Goal: Information Seeking & Learning: Learn about a topic

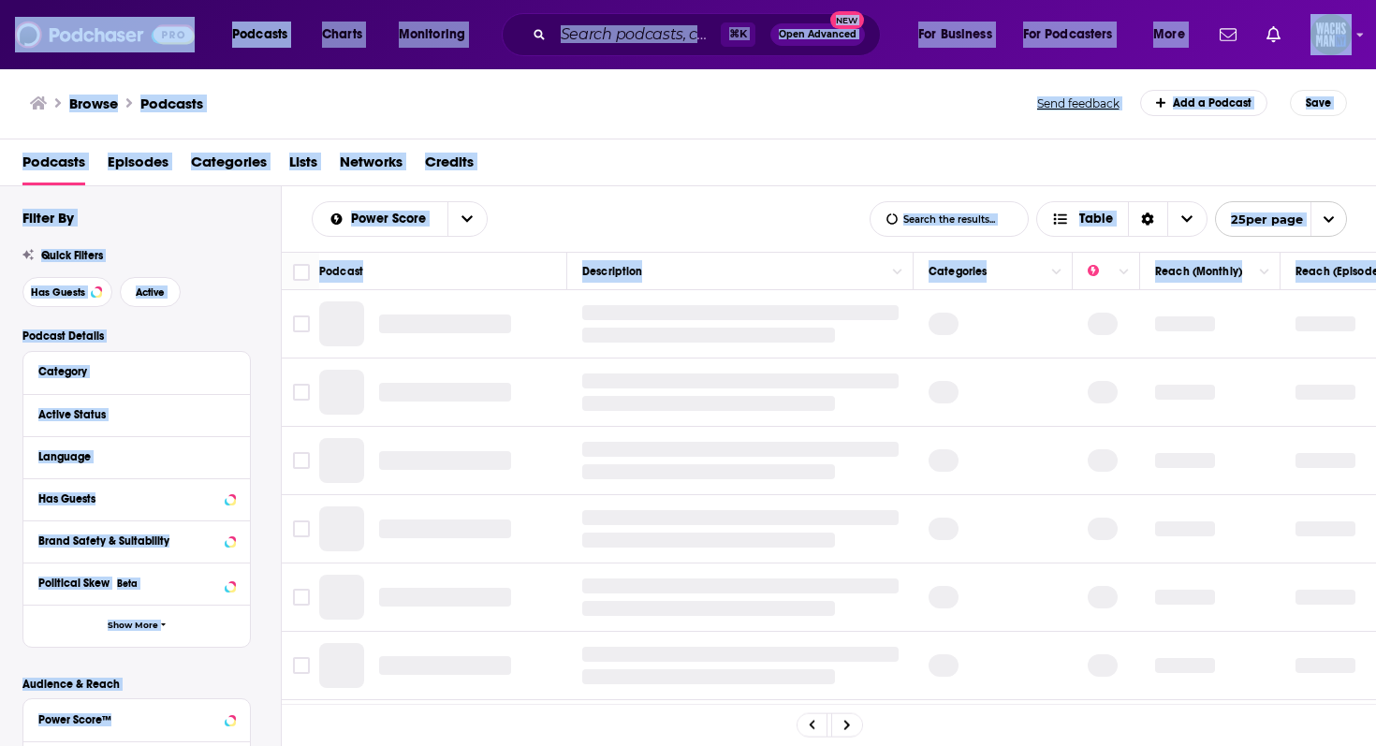
click at [622, 81] on div "Browse Podcasts Send feedback Add a Podcast Save" at bounding box center [688, 103] width 1377 height 72
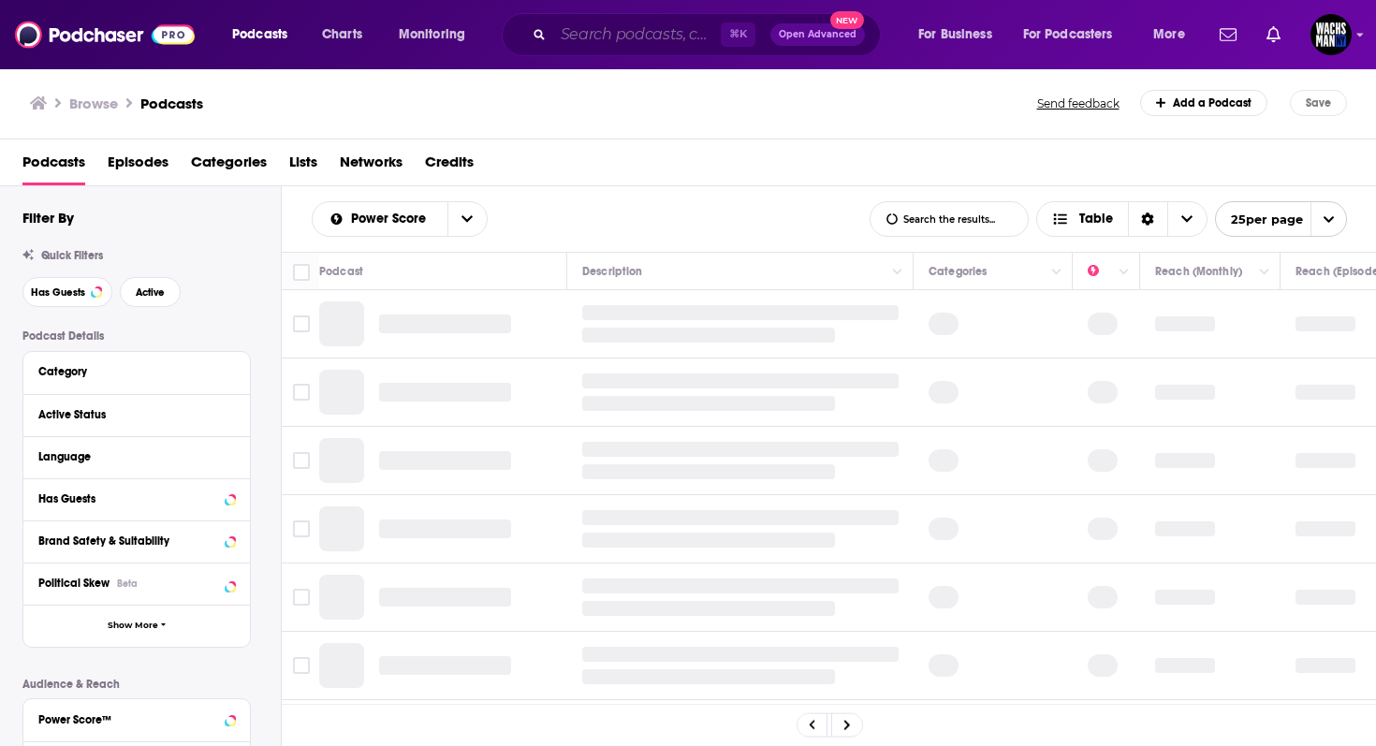
click at [622, 40] on input "Search podcasts, credits, & more..." at bounding box center [637, 35] width 168 height 30
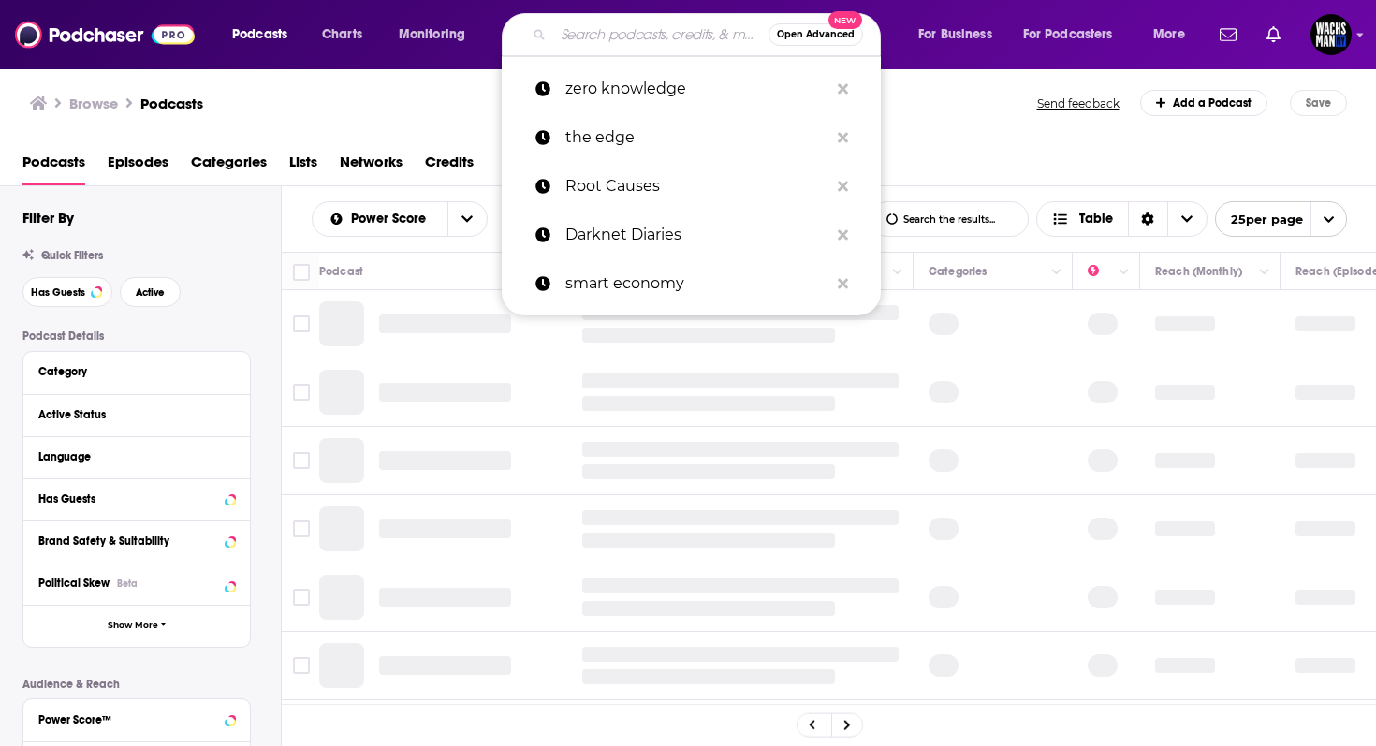
click at [622, 40] on input "Search podcasts, credits, & more..." at bounding box center [660, 35] width 215 height 30
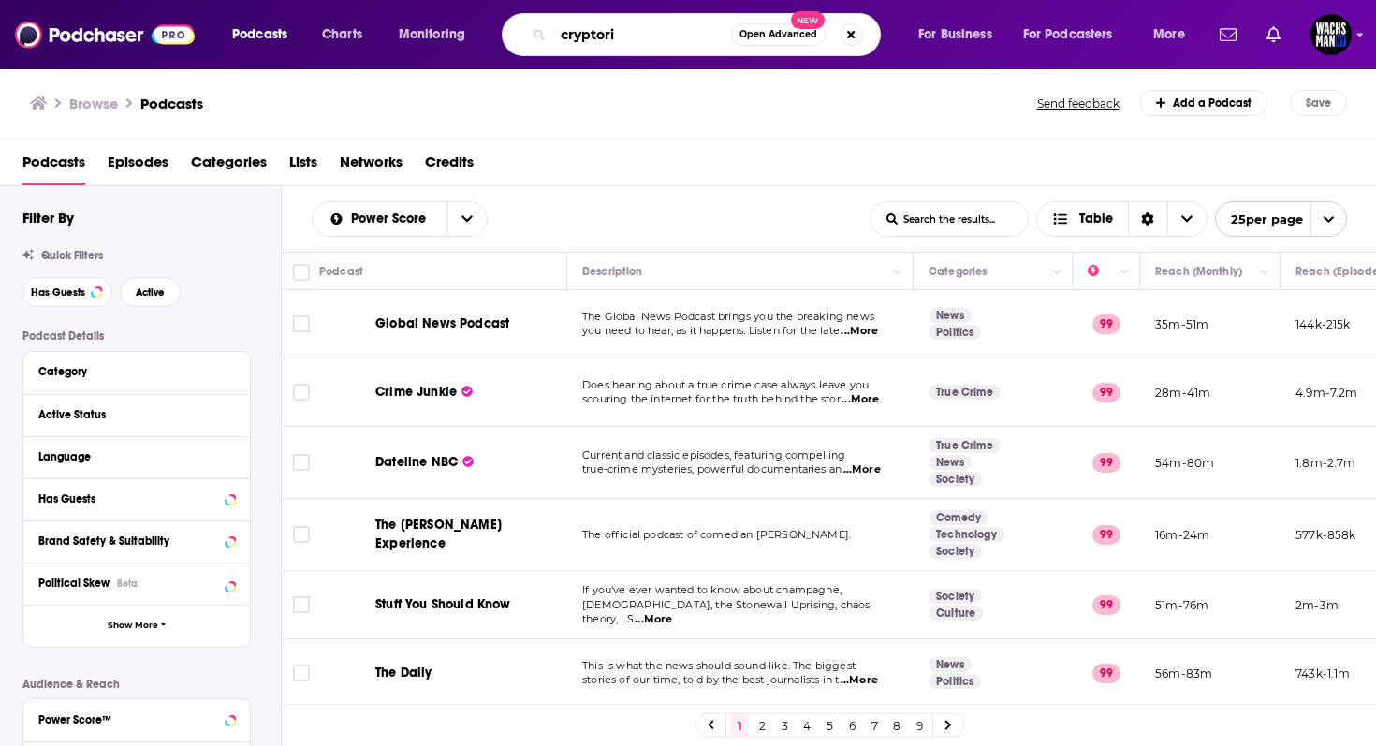
type input "cryptoria"
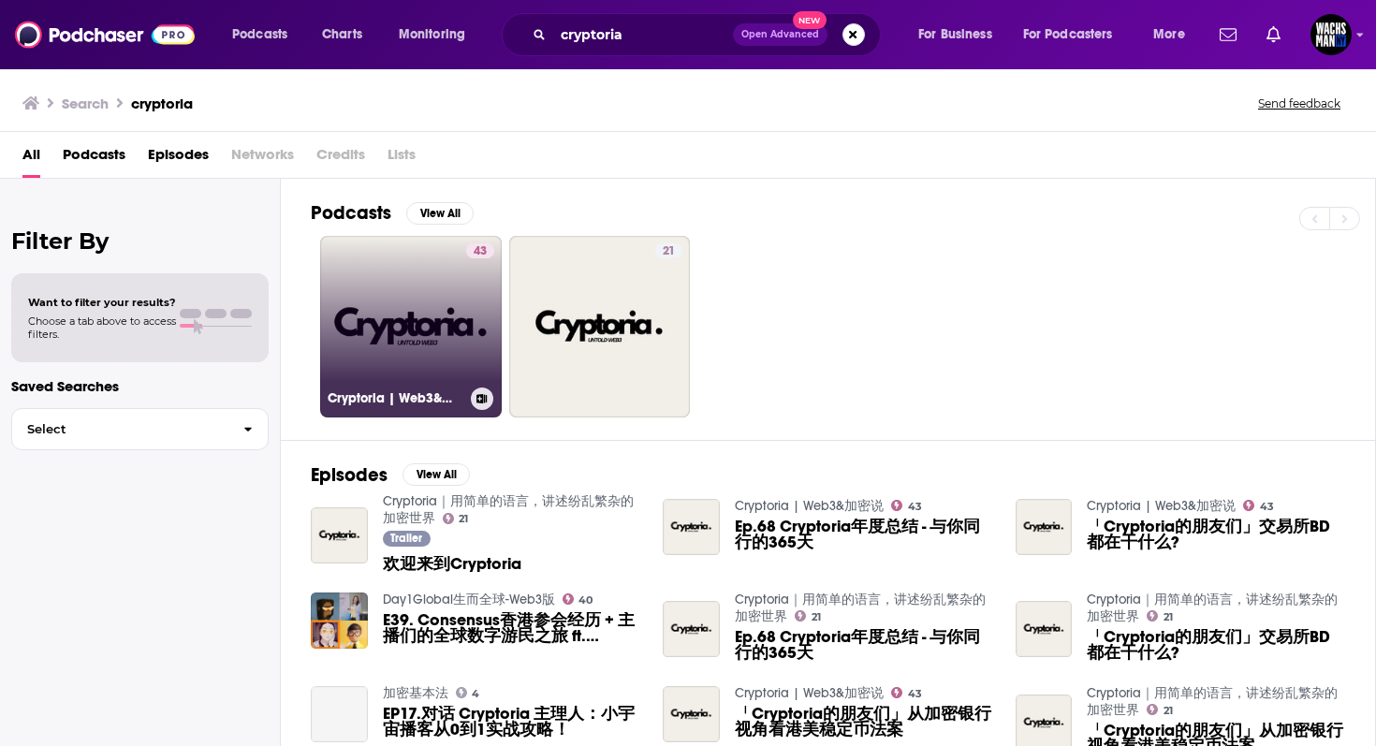
click at [454, 337] on link "43 Cryptoria | Web3&加密说" at bounding box center [411, 327] width 182 height 182
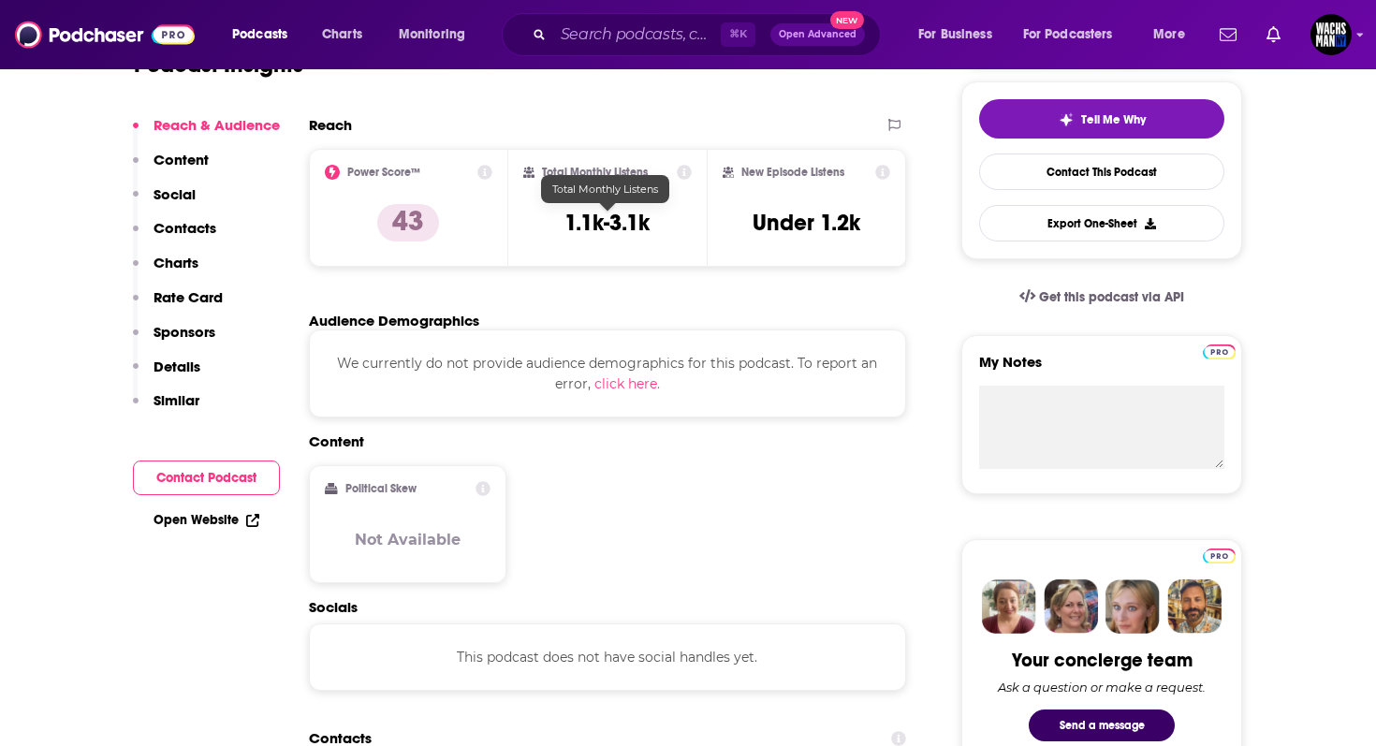
scroll to position [462, 0]
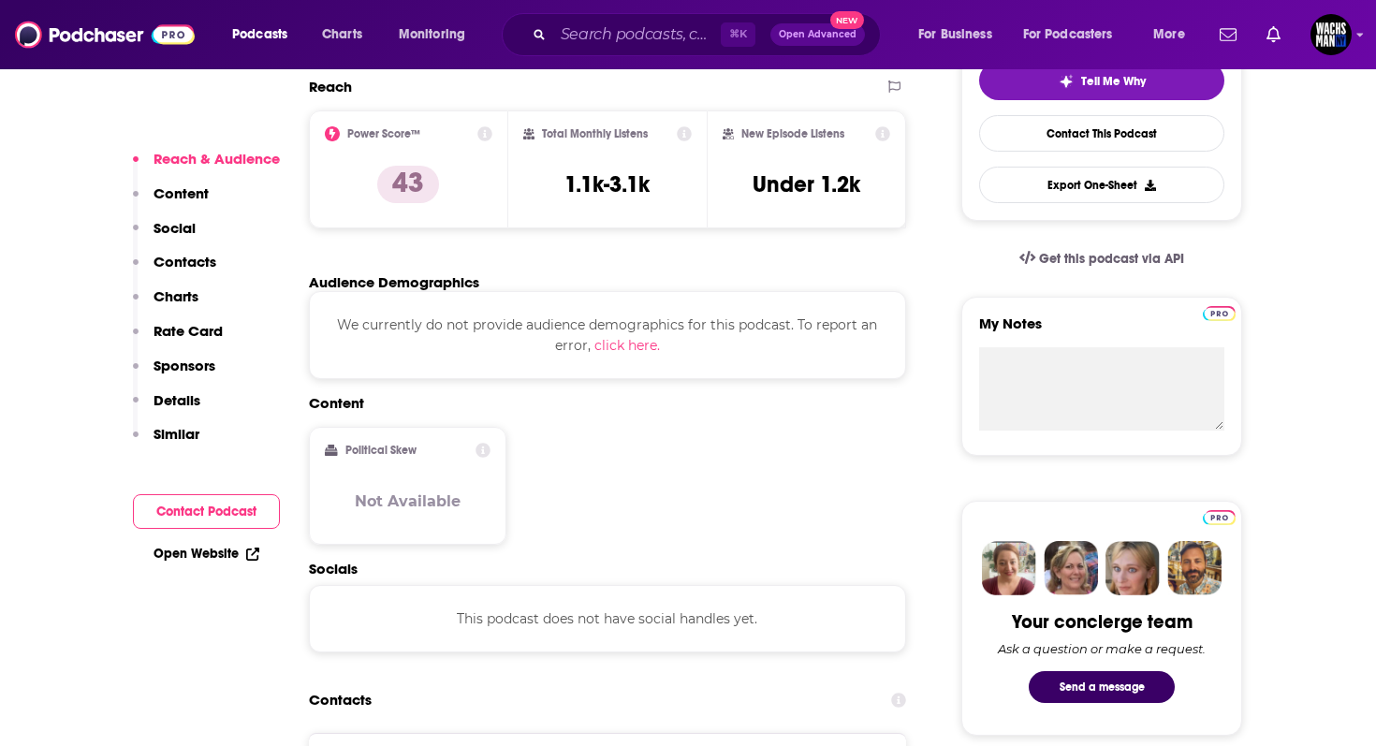
click at [186, 223] on p "Social" at bounding box center [175, 228] width 42 height 18
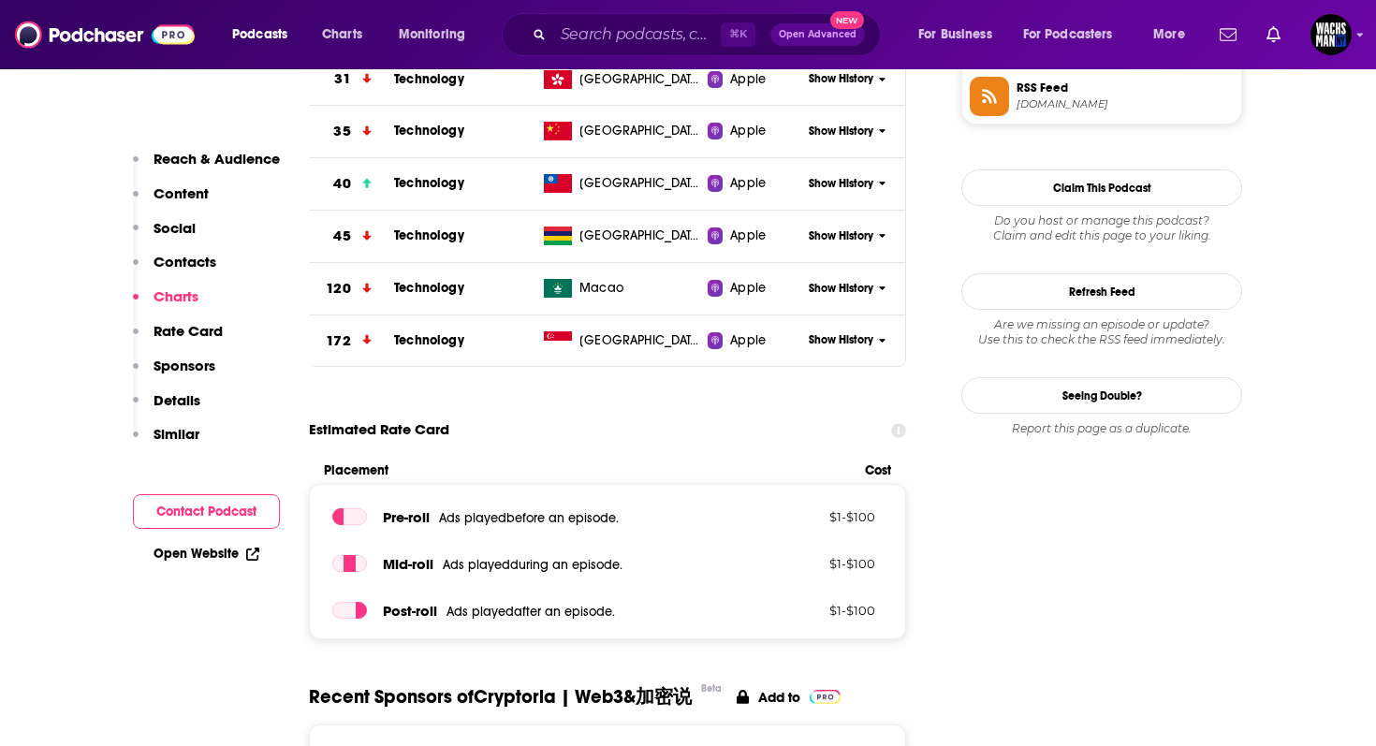
scroll to position [1442, 0]
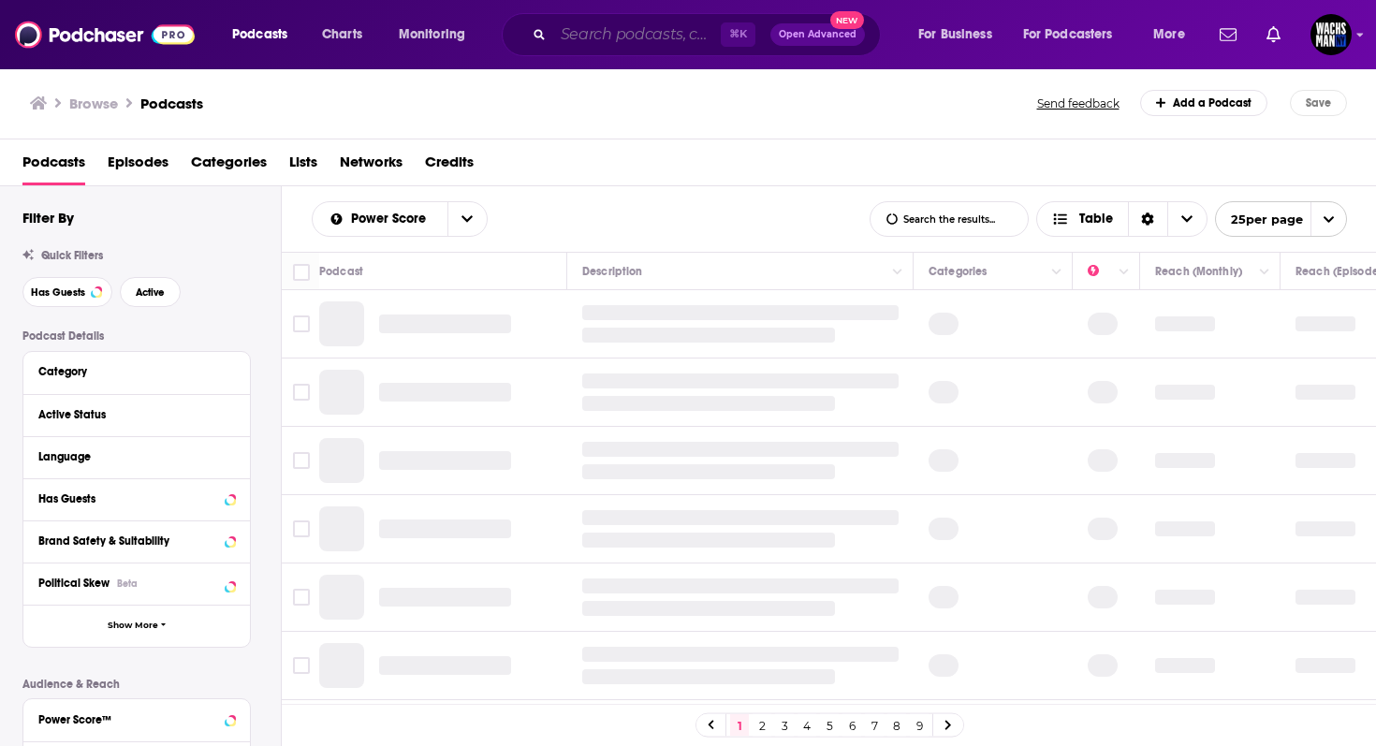
click at [645, 33] on input "Search podcasts, credits, & more..." at bounding box center [637, 35] width 168 height 30
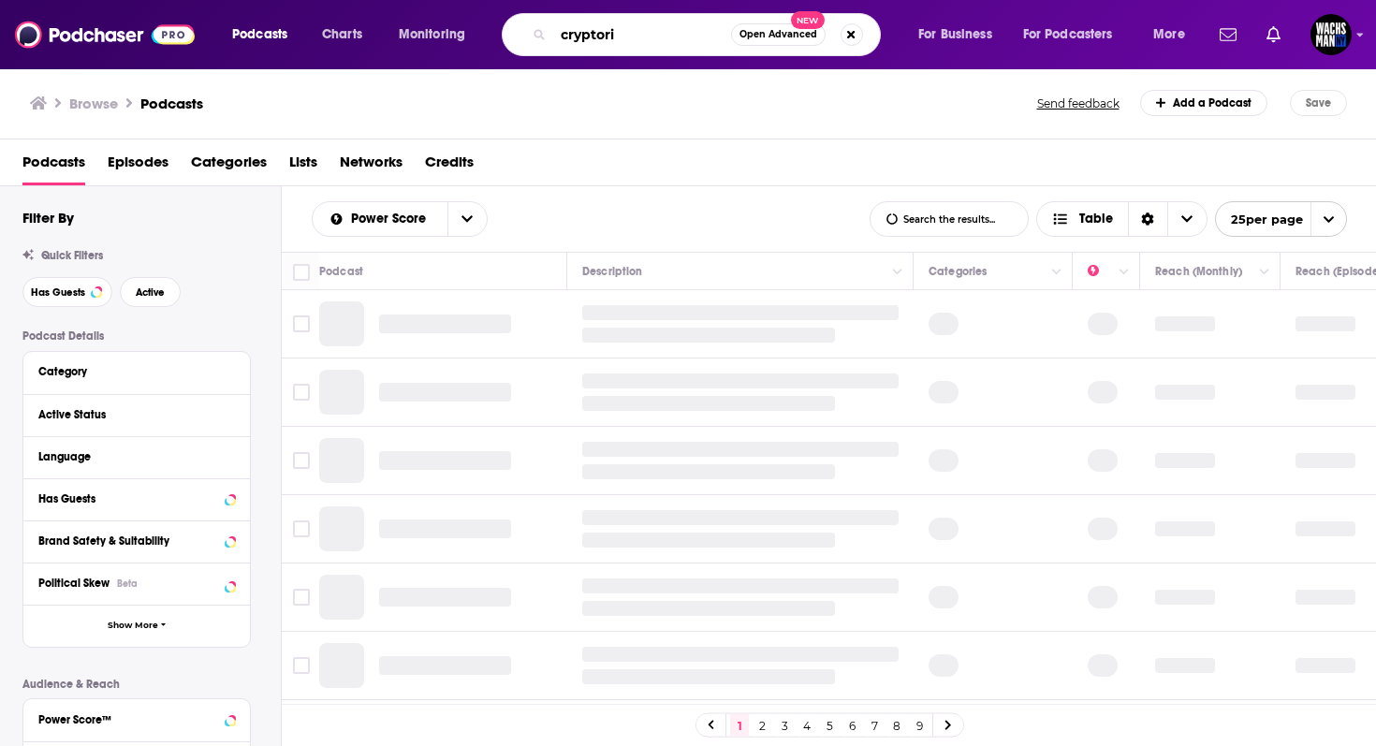
type input "cryptoria"
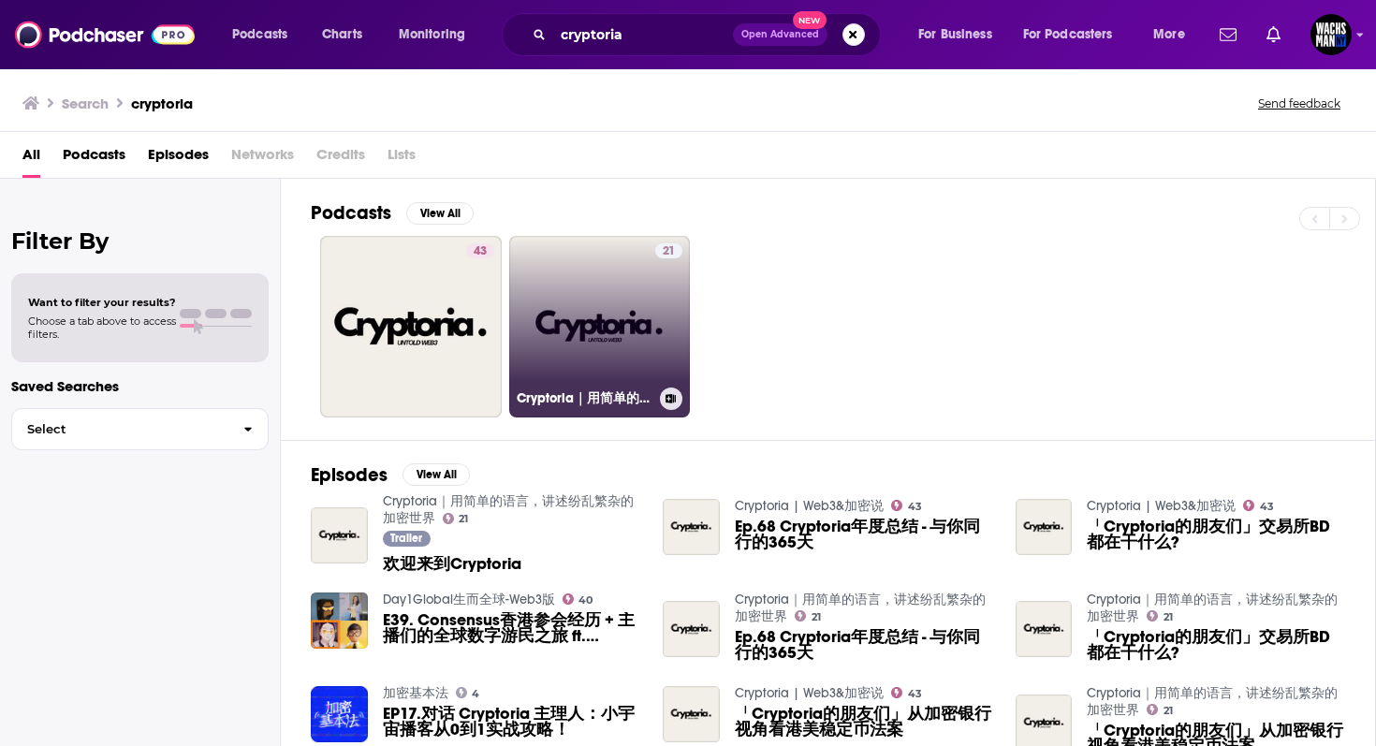
click at [571, 331] on link "21 Cryptoria｜用简单的语言，讲述纷乱繁杂的加密世界" at bounding box center [600, 327] width 182 height 182
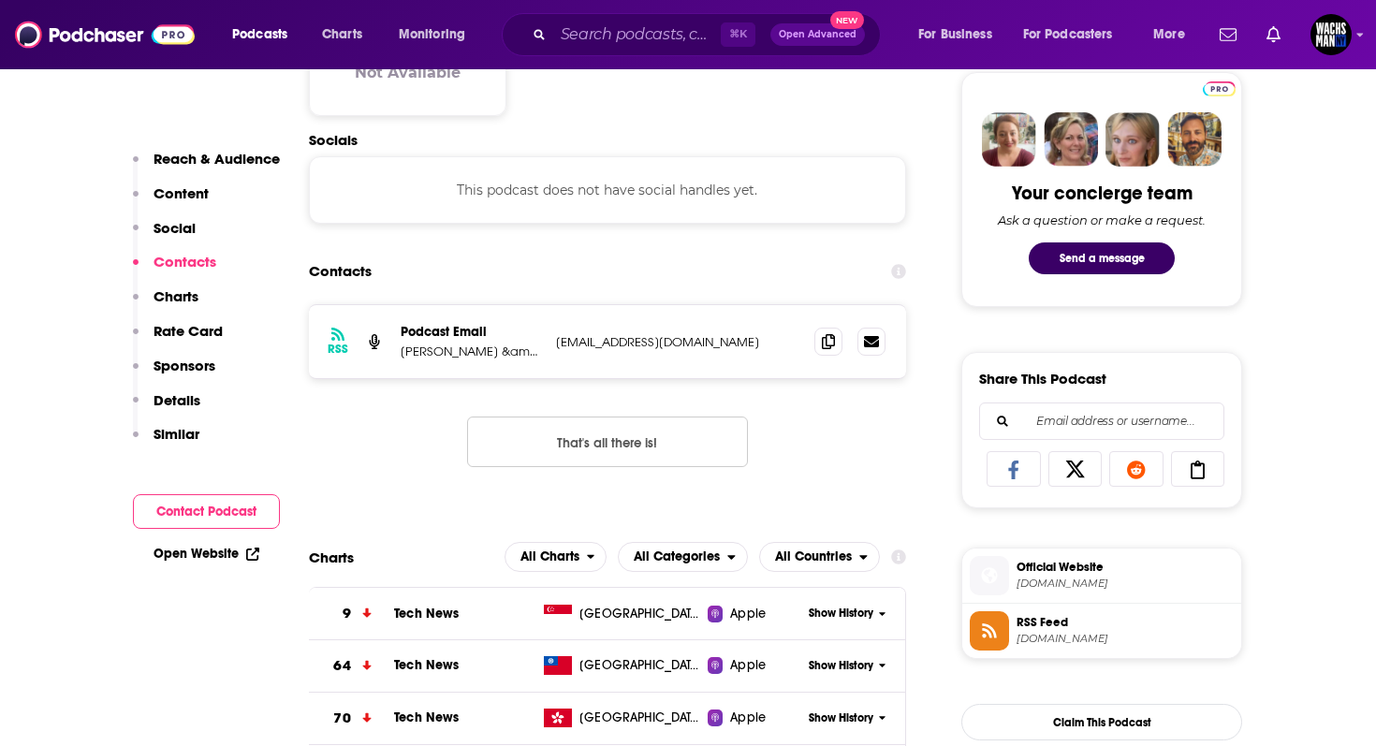
scroll to position [899, 0]
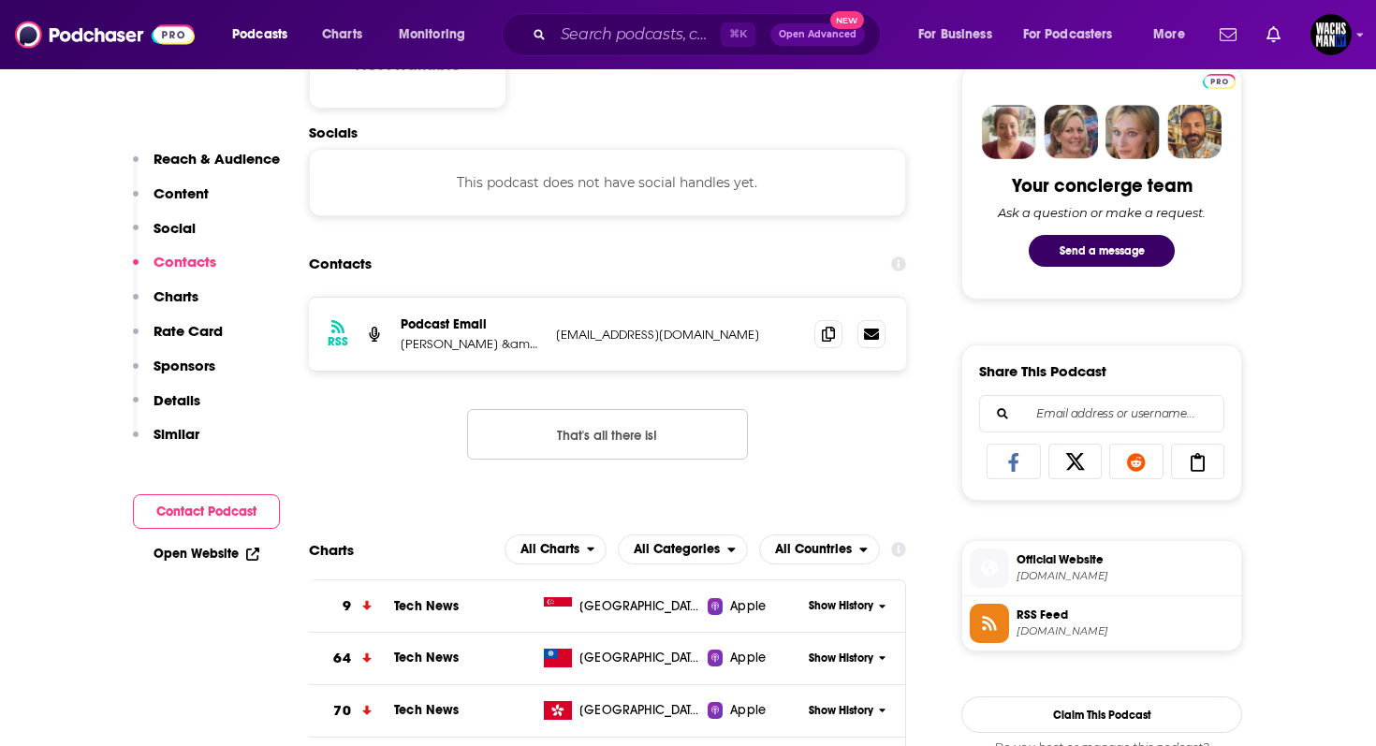
click at [178, 286] on button "Contacts" at bounding box center [174, 270] width 83 height 35
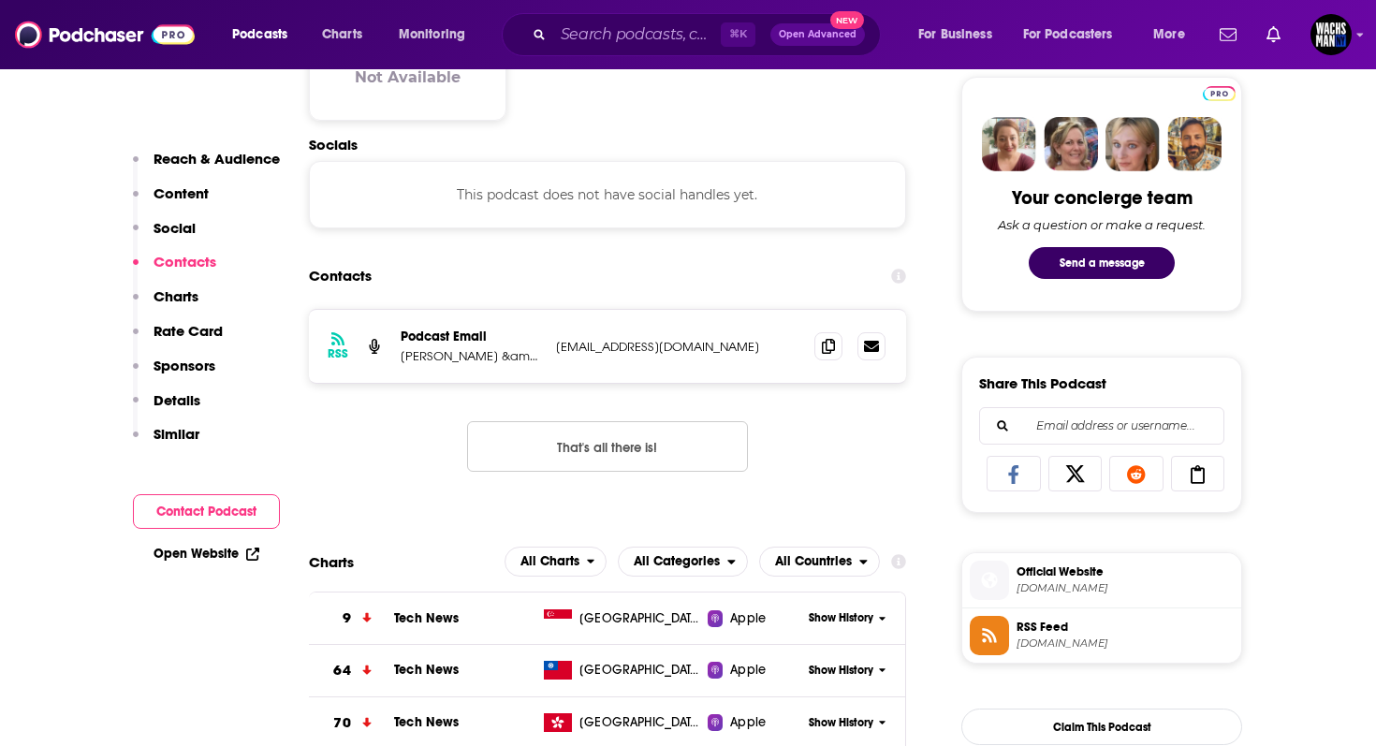
click at [180, 339] on p "Rate Card" at bounding box center [188, 331] width 69 height 18
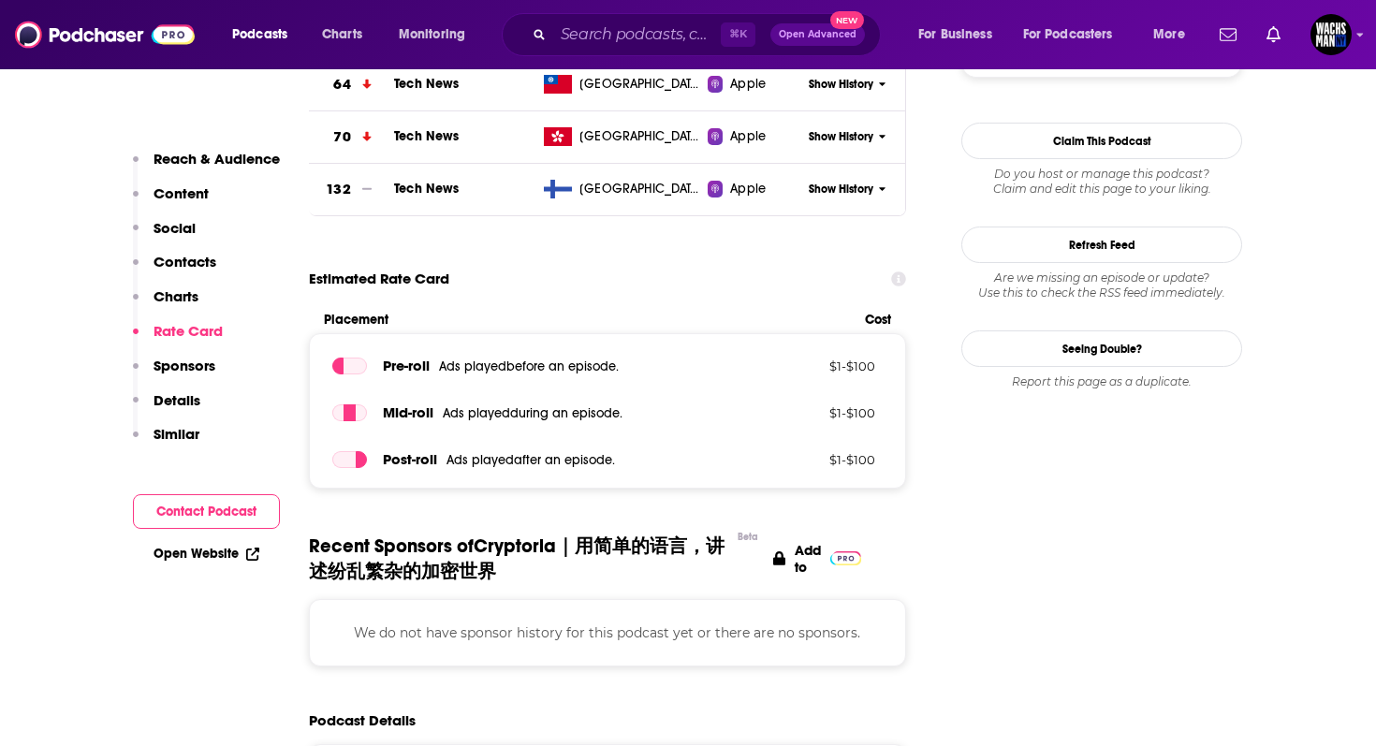
scroll to position [1474, 0]
